Goal: Check status: Check status

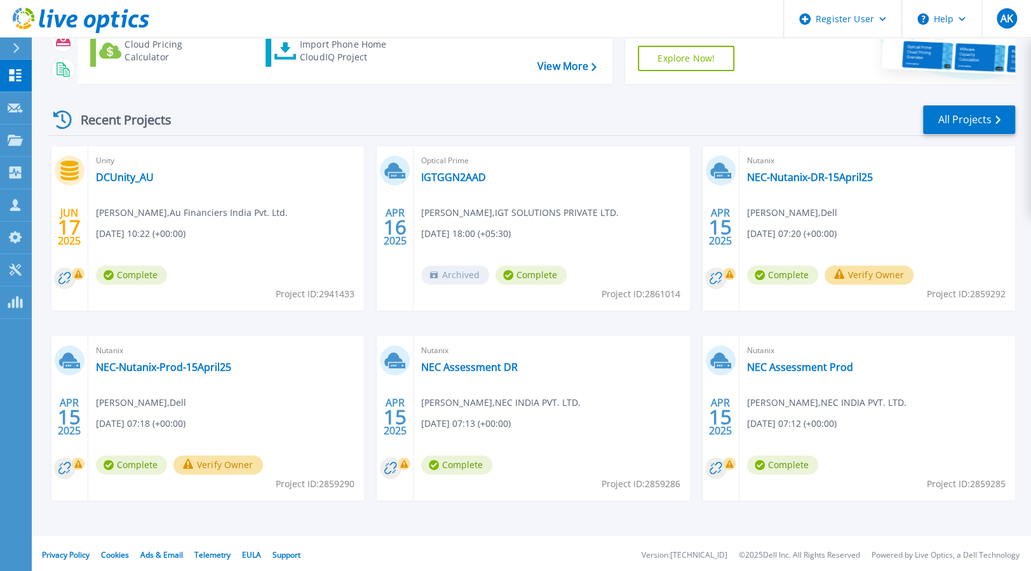
scroll to position [133, 0]
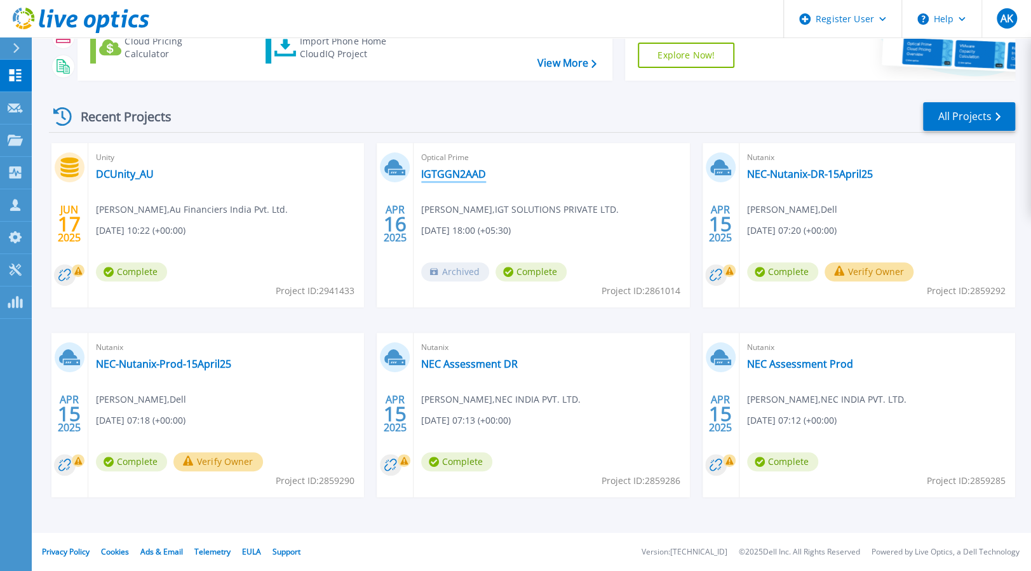
click at [454, 179] on link "IGTGGN2AAD" at bounding box center [453, 174] width 65 height 13
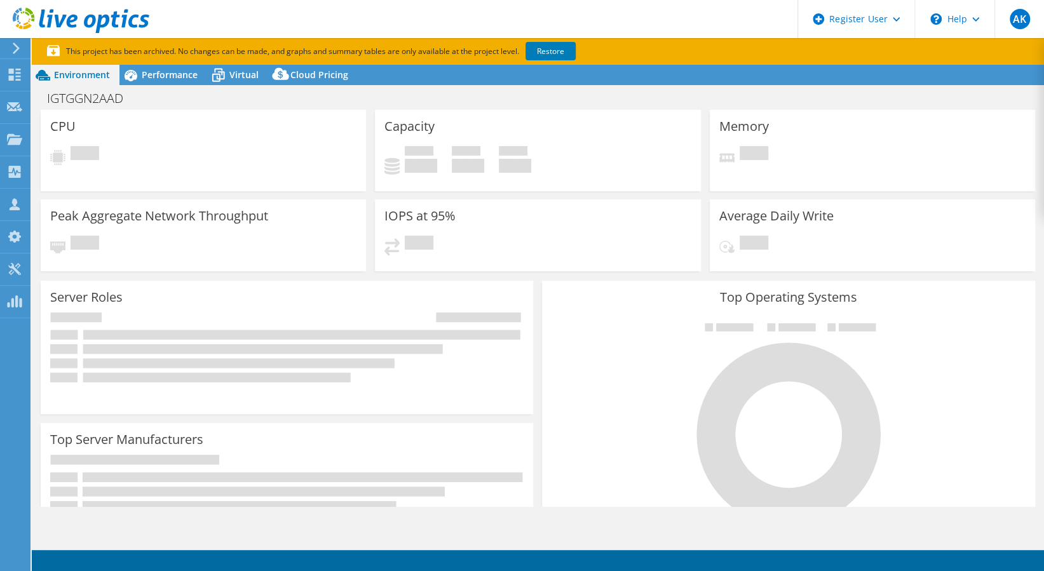
select select "USD"
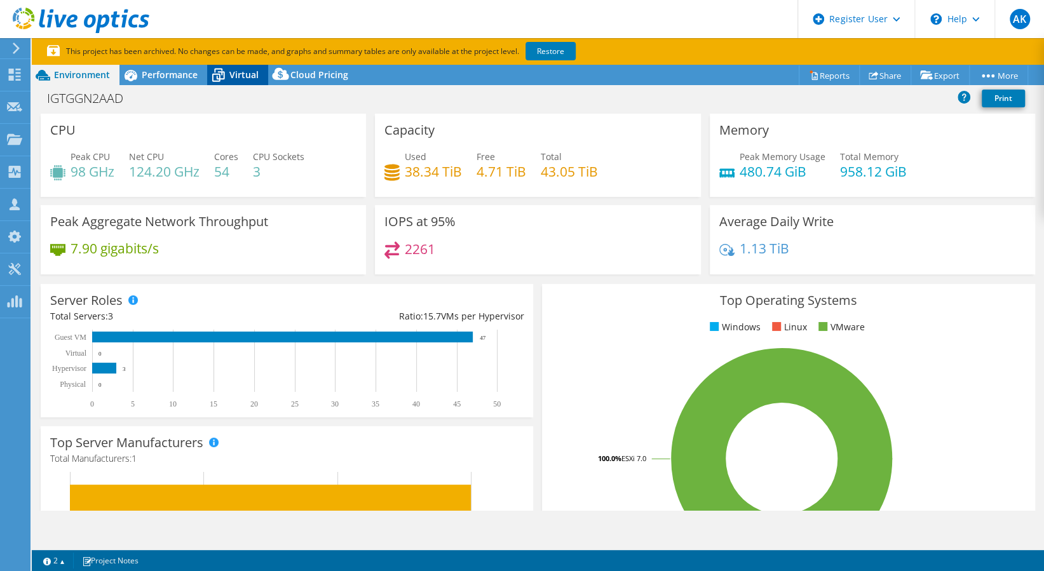
click at [250, 71] on span "Virtual" at bounding box center [243, 75] width 29 height 12
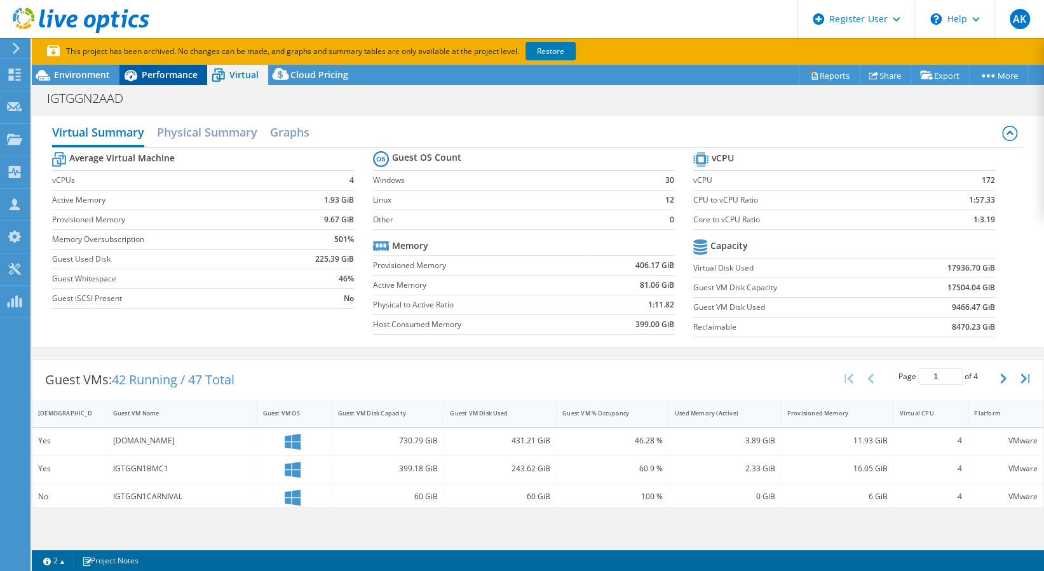
click at [163, 79] on span "Performance" at bounding box center [170, 75] width 56 height 12
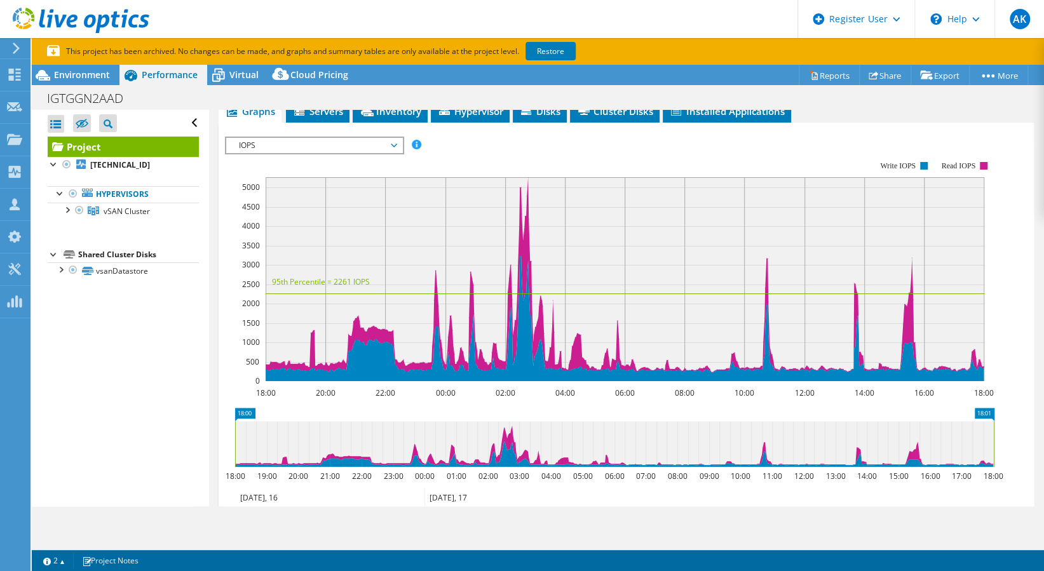
scroll to position [268, 0]
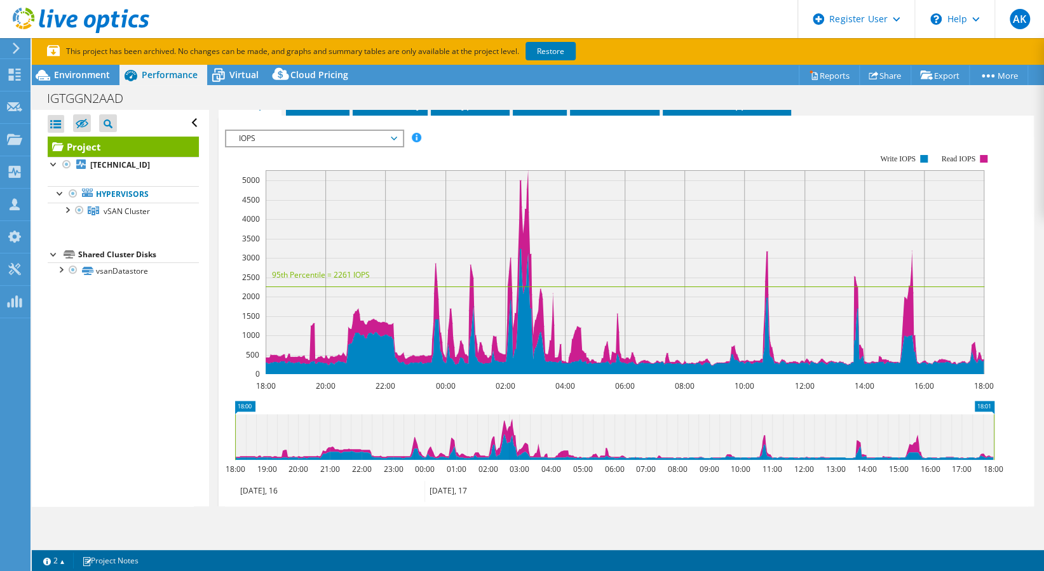
click at [384, 136] on span "IOPS" at bounding box center [314, 138] width 163 height 15
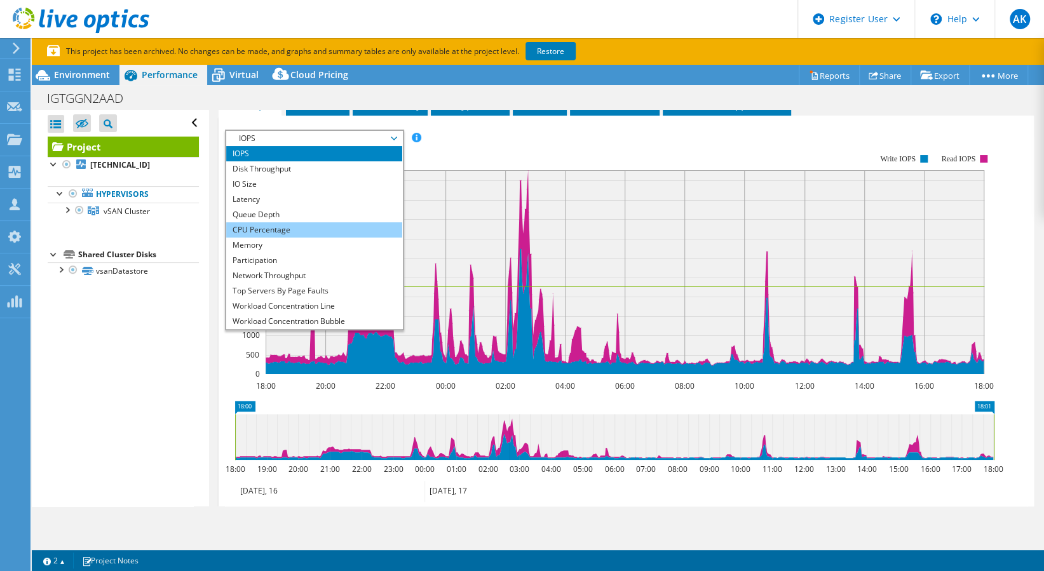
click at [267, 228] on li "CPU Percentage" at bounding box center [314, 229] width 176 height 15
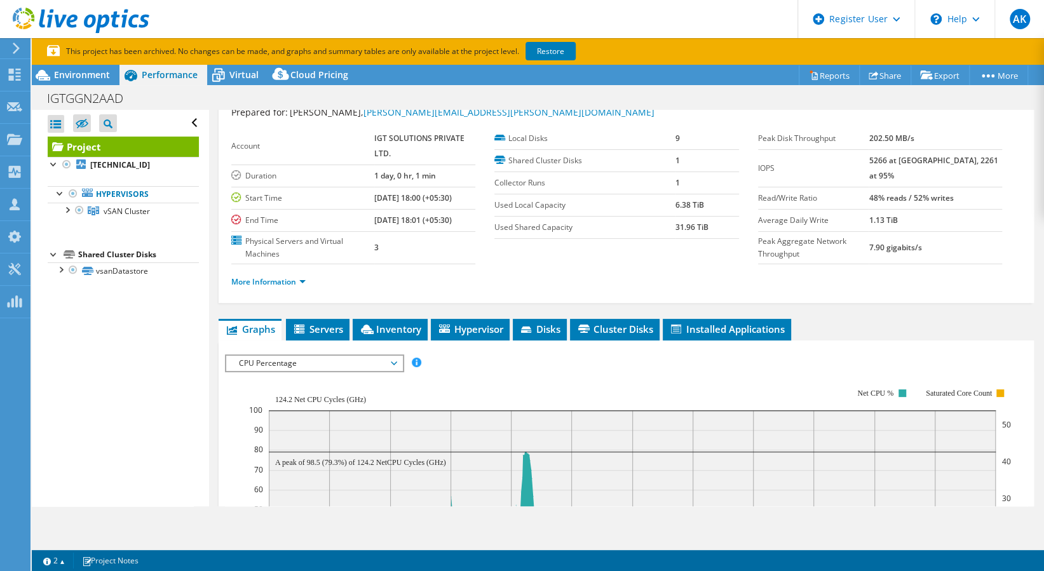
scroll to position [0, 0]
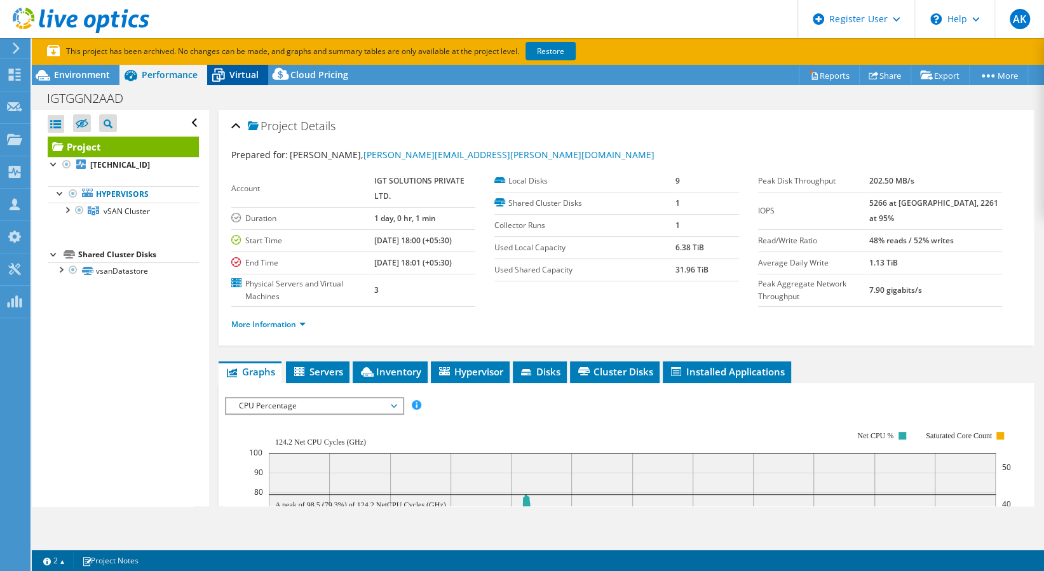
click at [254, 76] on span "Virtual" at bounding box center [243, 75] width 29 height 12
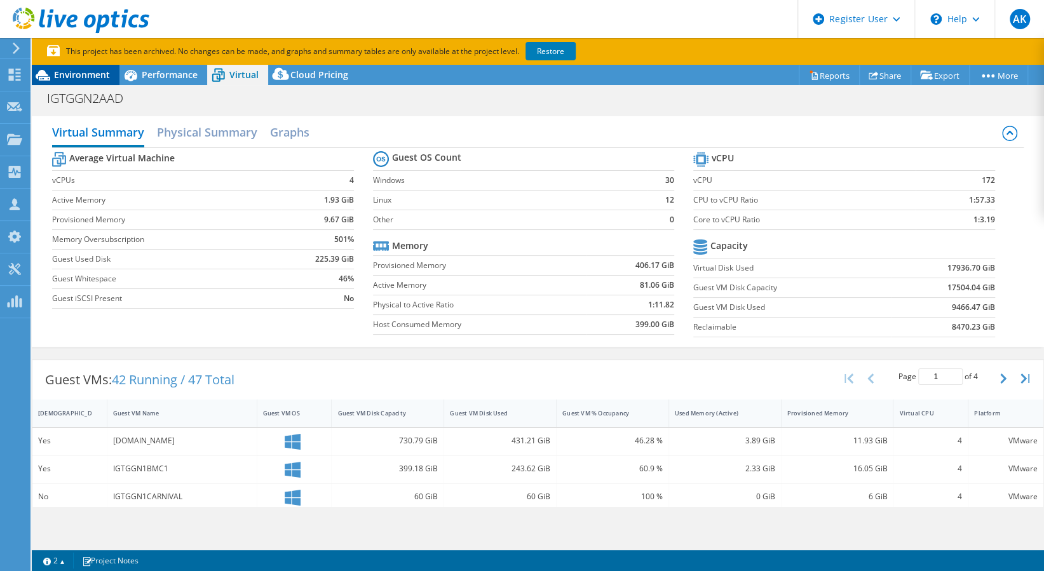
click at [76, 75] on span "Environment" at bounding box center [82, 75] width 56 height 12
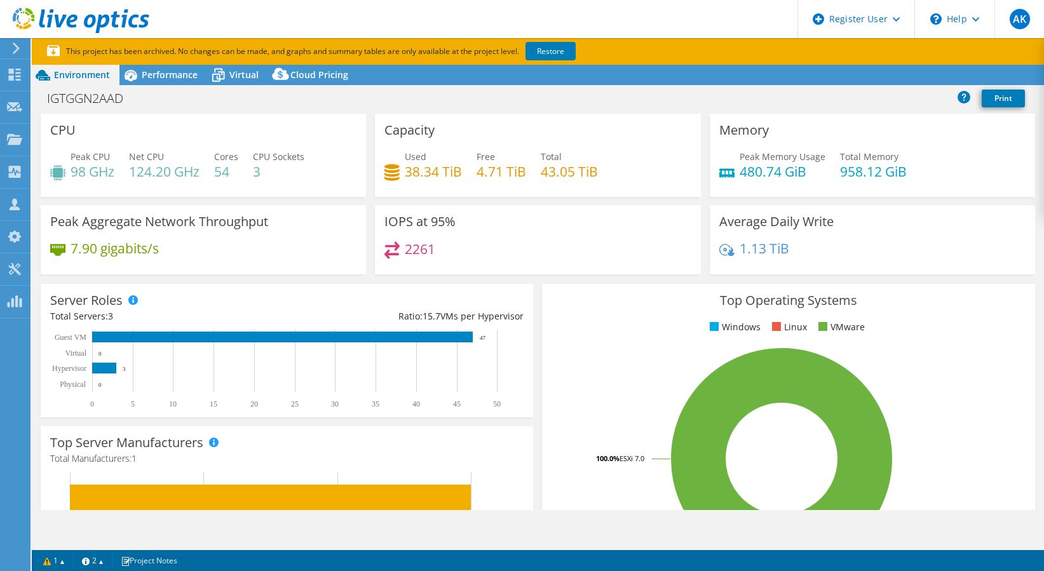
select select "USD"
